Goal: Find specific page/section: Find specific page/section

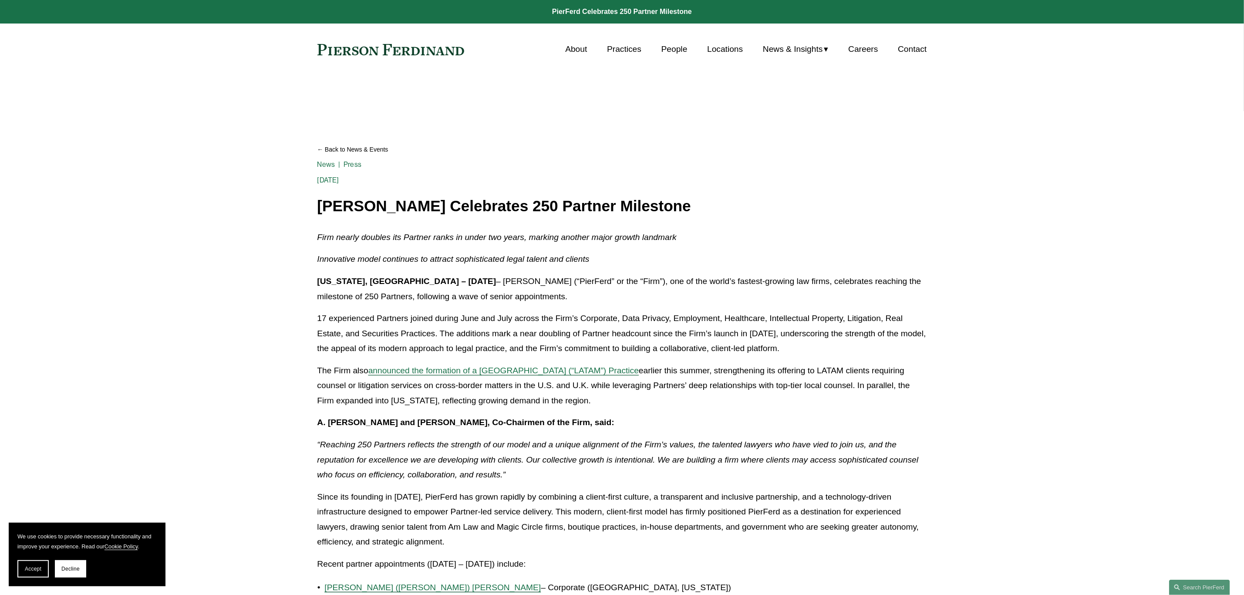
click at [668, 50] on link "People" at bounding box center [674, 49] width 26 height 17
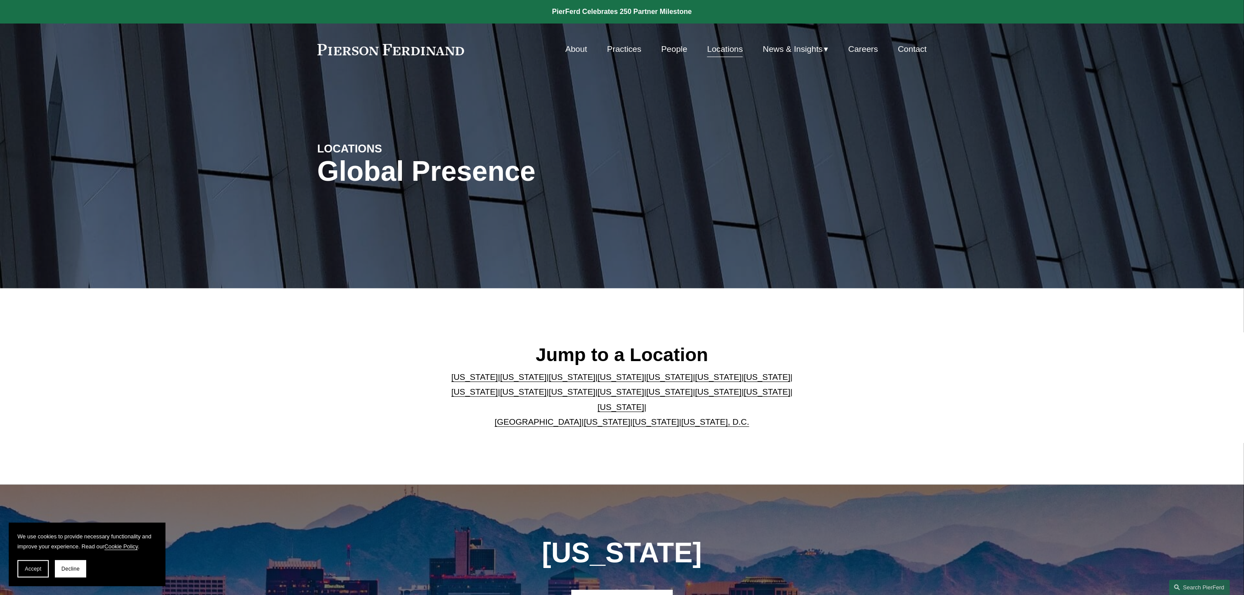
click at [639, 417] on link "[US_STATE]" at bounding box center [656, 421] width 47 height 9
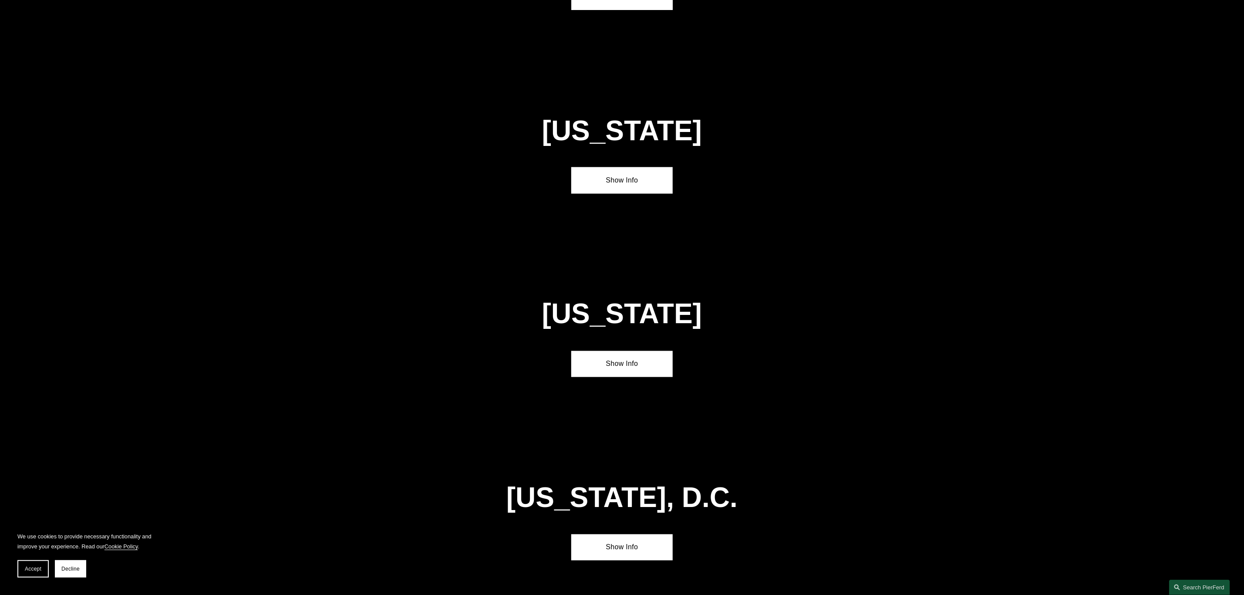
scroll to position [3603, 0]
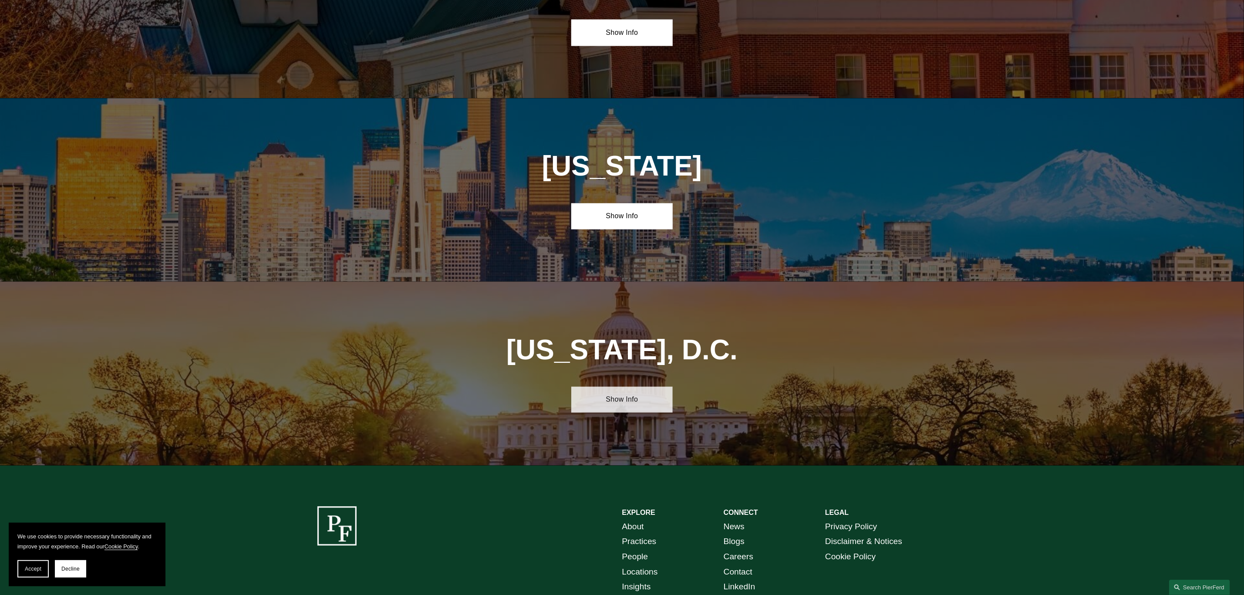
click at [631, 387] on link "Show Info" at bounding box center [621, 400] width 101 height 26
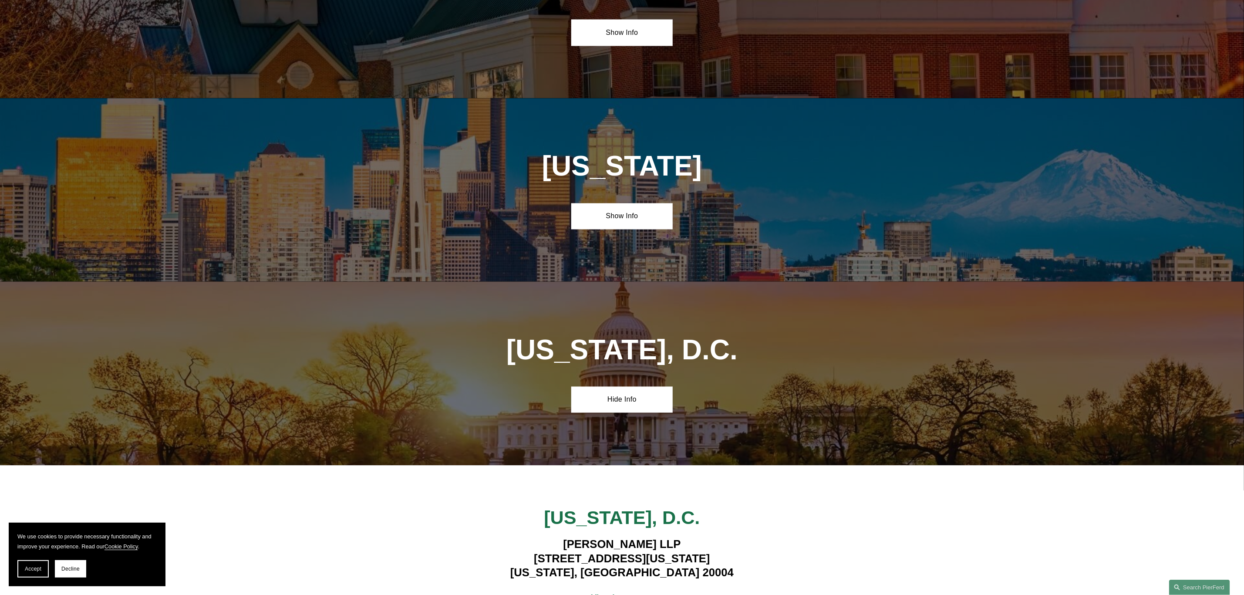
click at [626, 593] on strong "View Lawyers" at bounding box center [618, 597] width 55 height 9
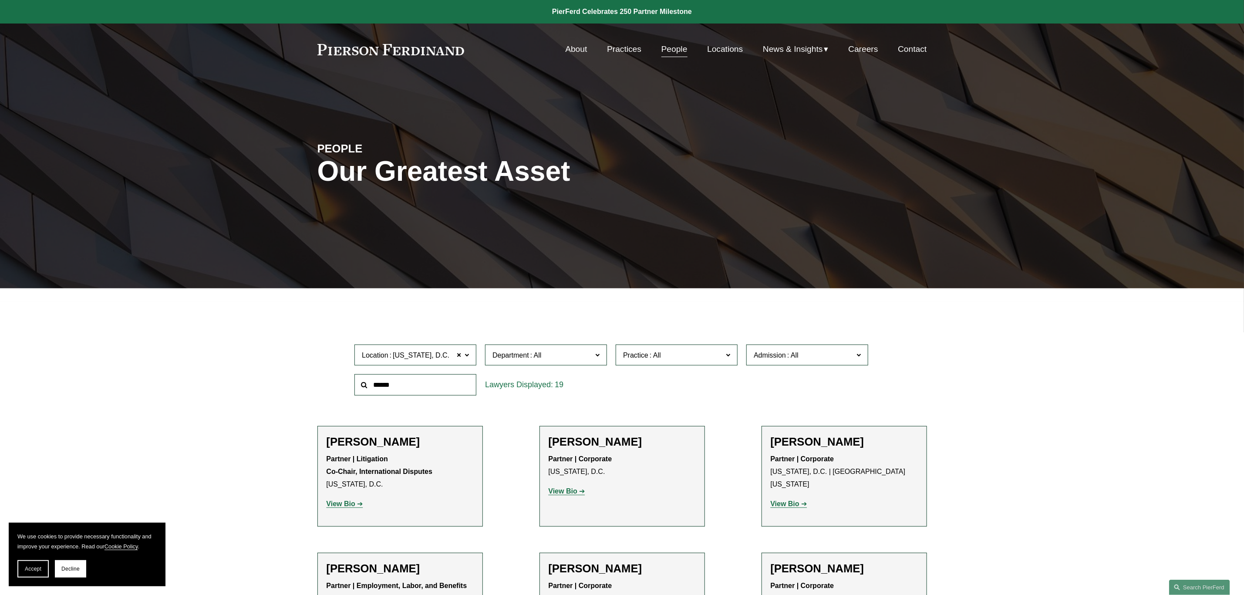
click at [714, 50] on link "Locations" at bounding box center [725, 49] width 36 height 17
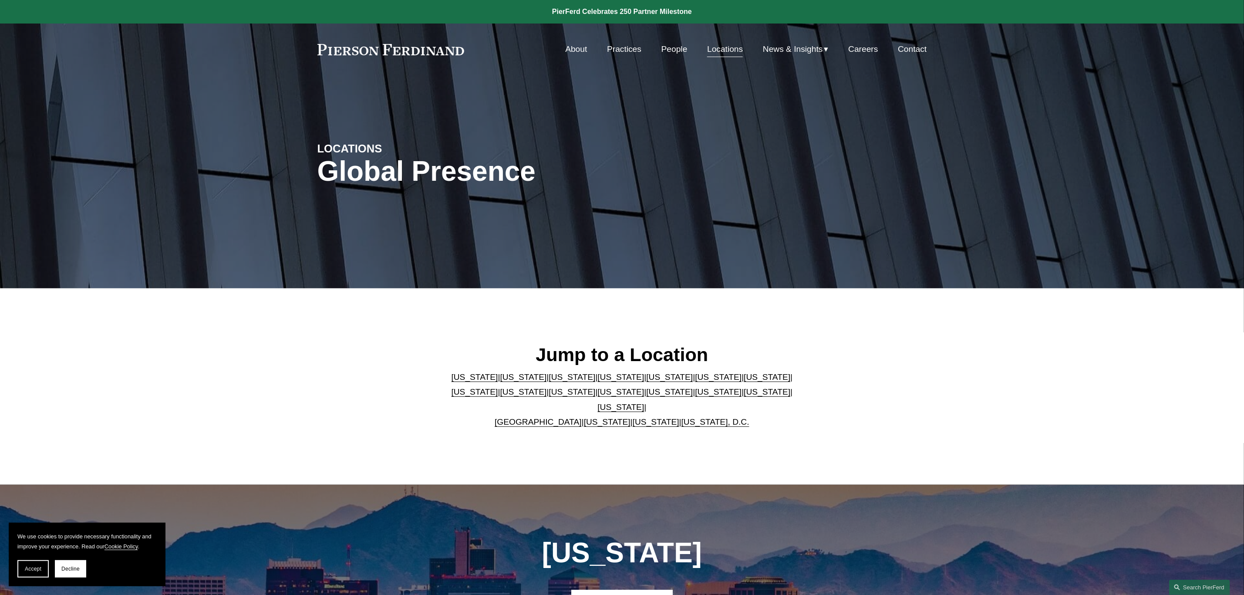
click at [648, 421] on p "Arizona | California | Colorado | Delaware | Florida | Georgia | Illinois | Mas…" at bounding box center [622, 400] width 356 height 60
click at [644, 417] on link "[US_STATE]" at bounding box center [656, 421] width 47 height 9
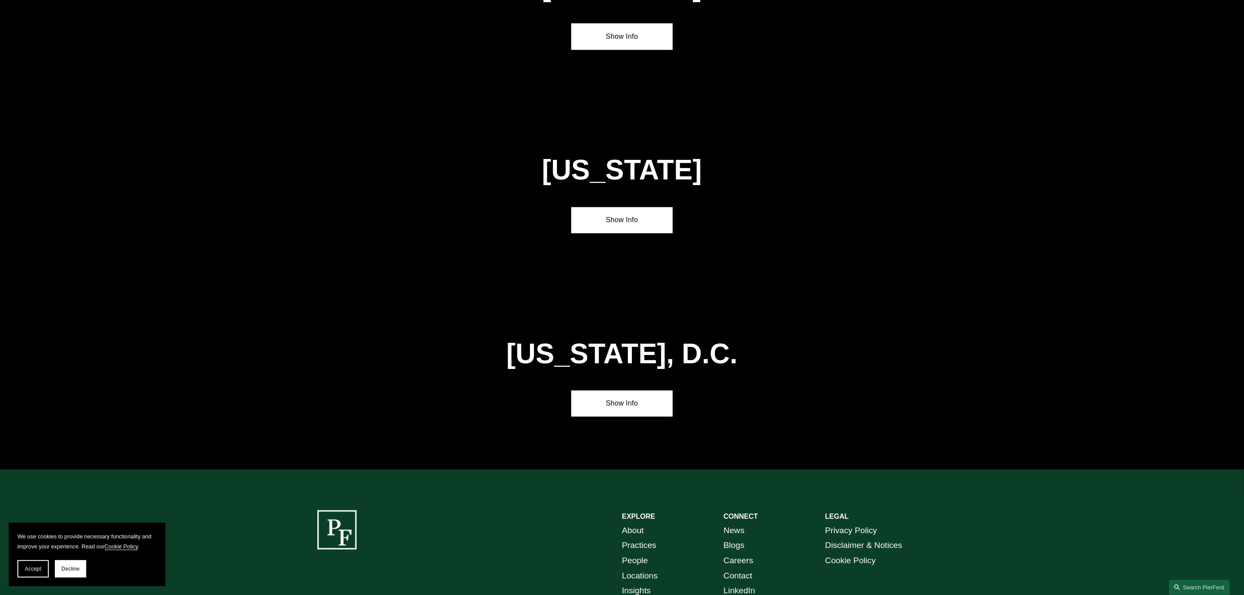
scroll to position [3603, 0]
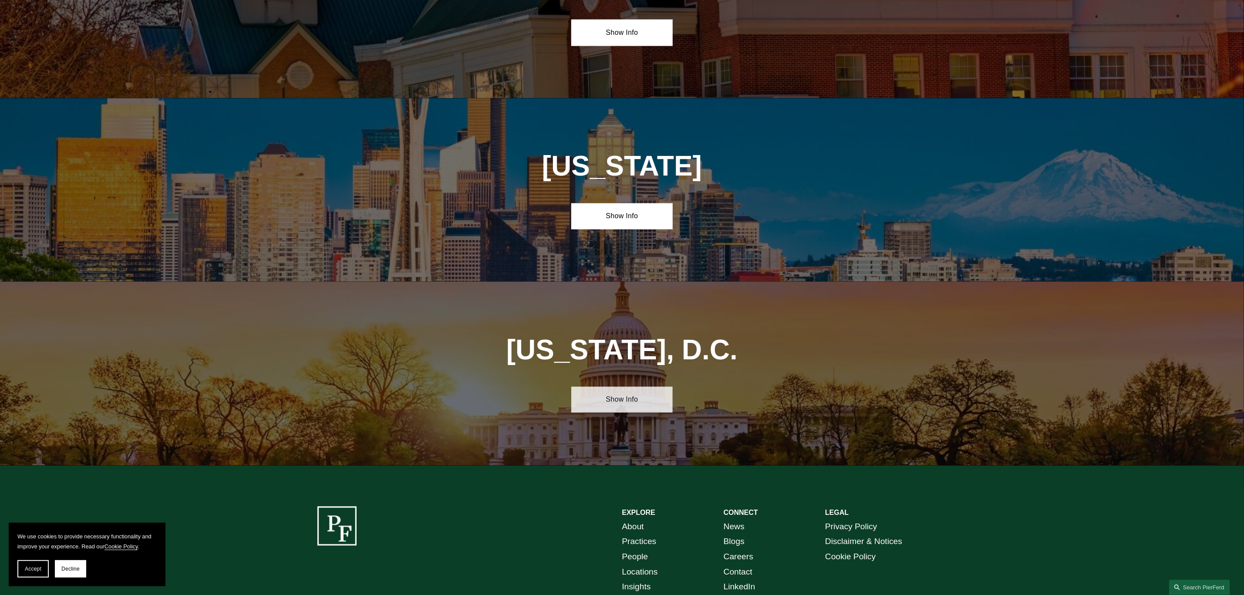
click at [617, 387] on link "Show Info" at bounding box center [621, 400] width 101 height 26
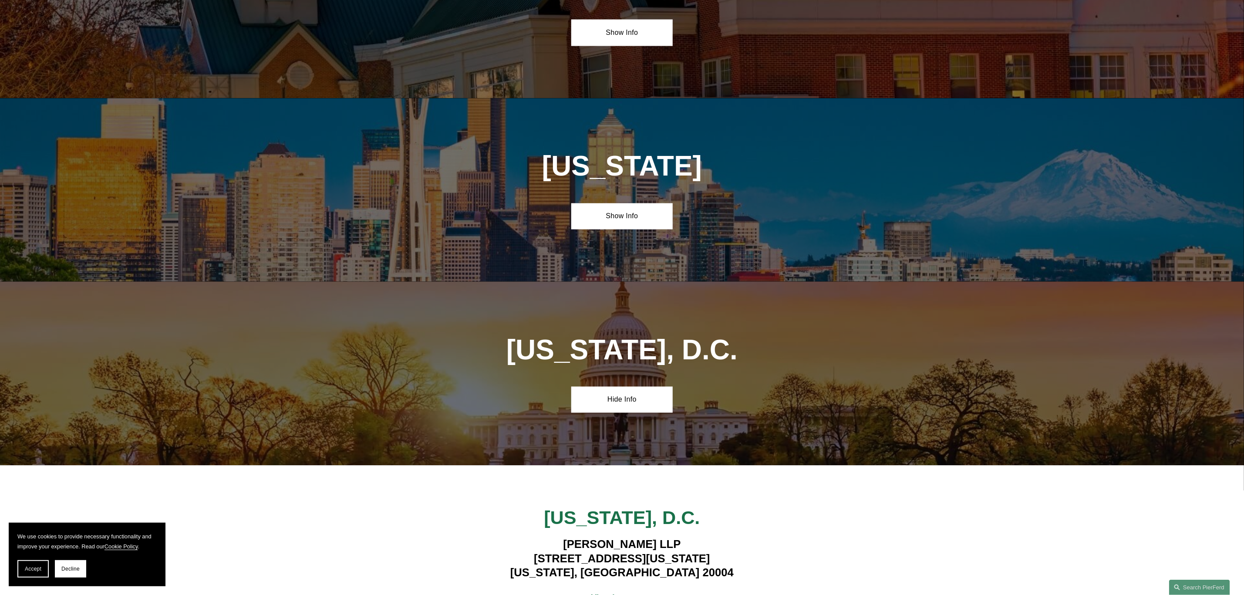
click at [617, 593] on strong "View Lawyers" at bounding box center [618, 597] width 55 height 9
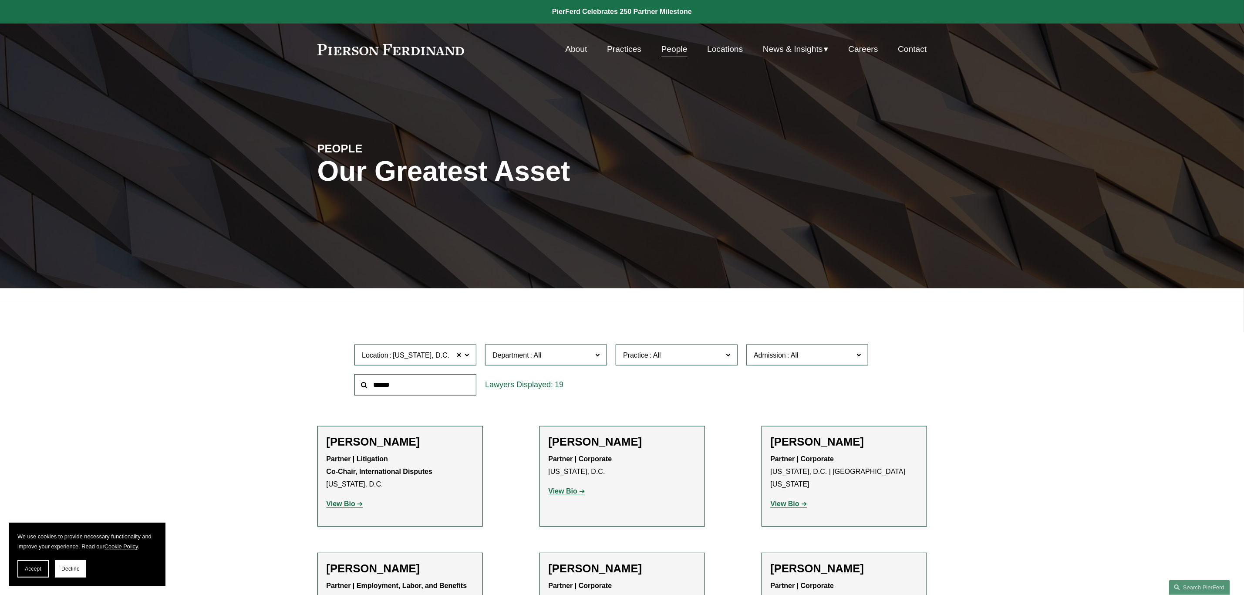
click at [465, 352] on span at bounding box center [467, 354] width 4 height 11
click at [0, 0] on link "Seattle" at bounding box center [0, 0] width 0 height 0
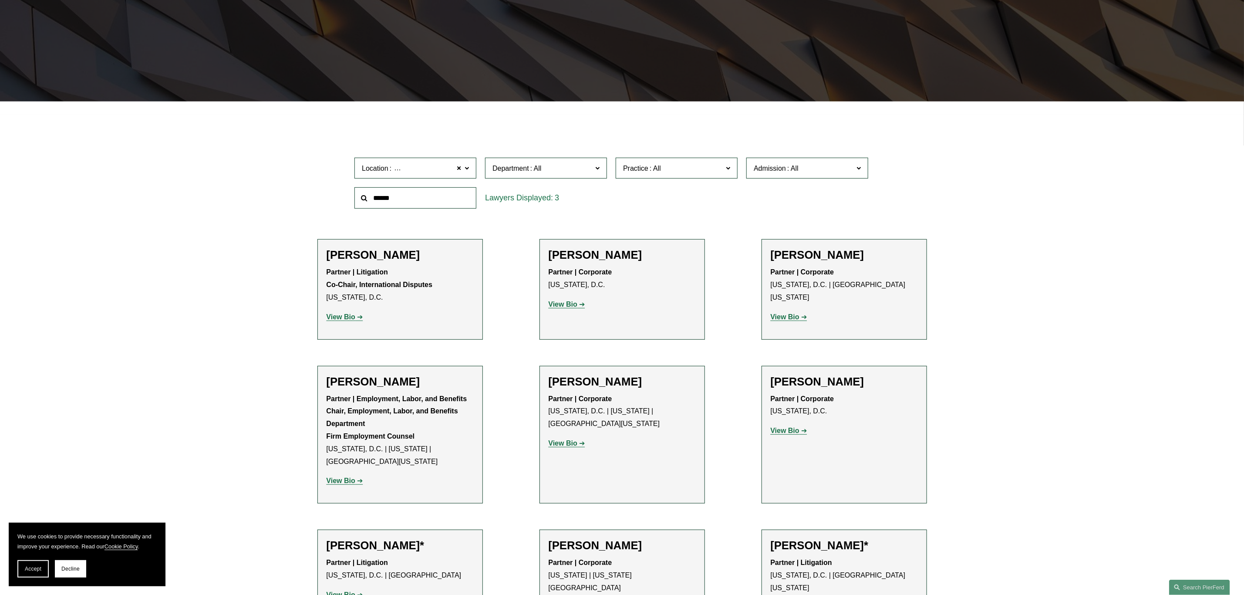
scroll to position [206, 0]
